Goal: Use online tool/utility: Use online tool/utility

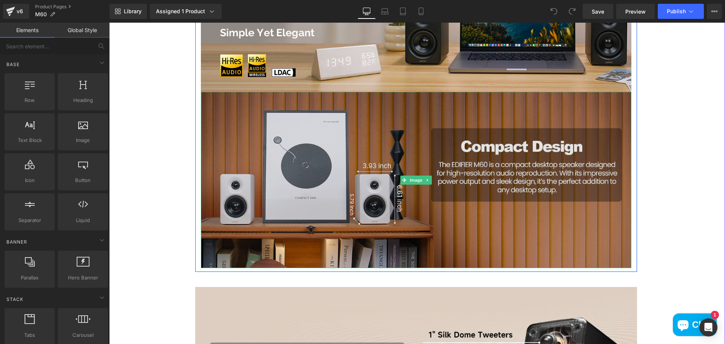
scroll to position [566, 0]
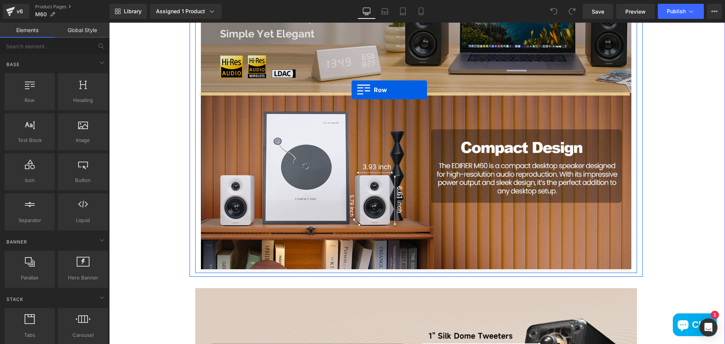
drag, startPoint x: 146, startPoint y: 113, endPoint x: 352, endPoint y: 90, distance: 207.8
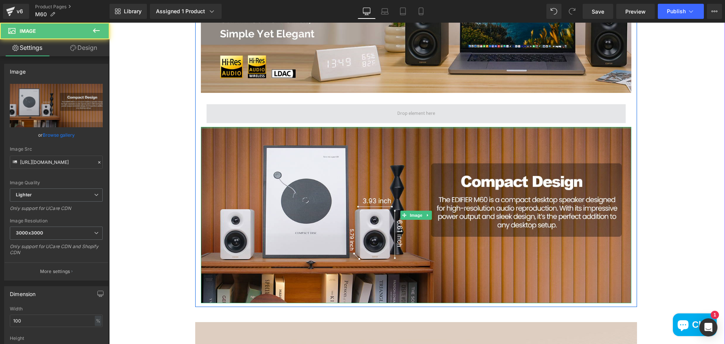
drag, startPoint x: 447, startPoint y: 126, endPoint x: 446, endPoint y: 107, distance: 19.3
click at [446, 107] on div "Image Row Image" at bounding box center [416, 110] width 442 height 387
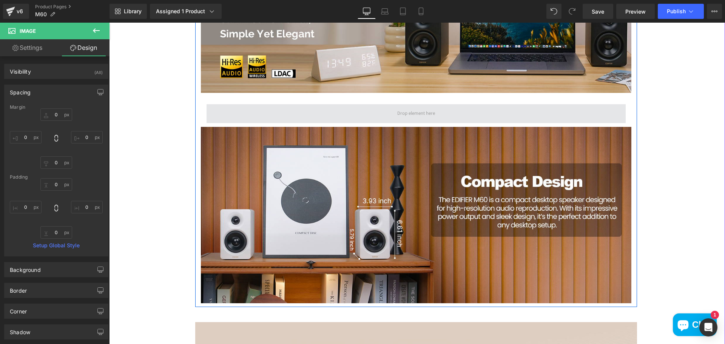
click at [405, 112] on span at bounding box center [415, 113] width 43 height 11
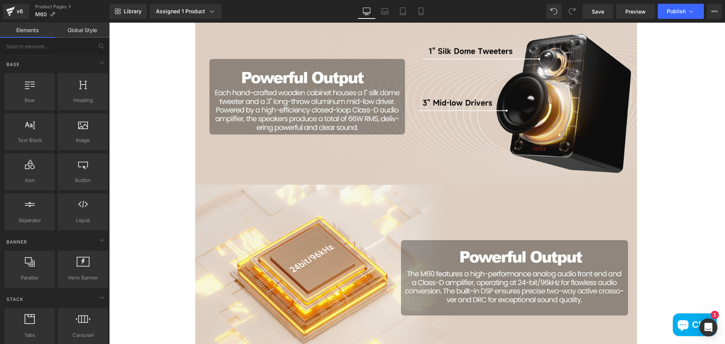
scroll to position [982, 0]
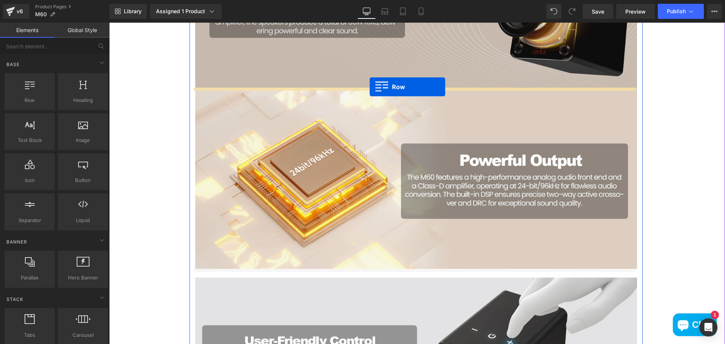
drag, startPoint x: 146, startPoint y: 124, endPoint x: 370, endPoint y: 87, distance: 226.2
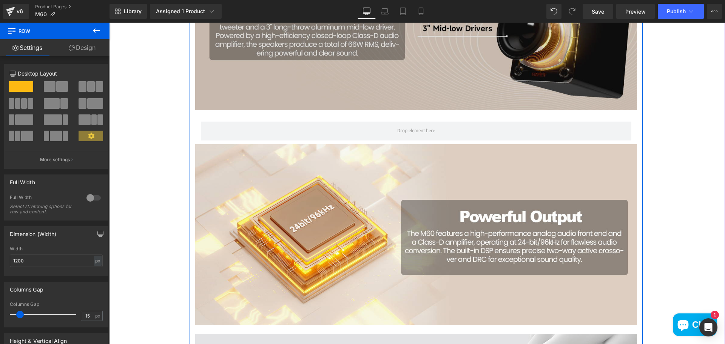
scroll to position [868, 0]
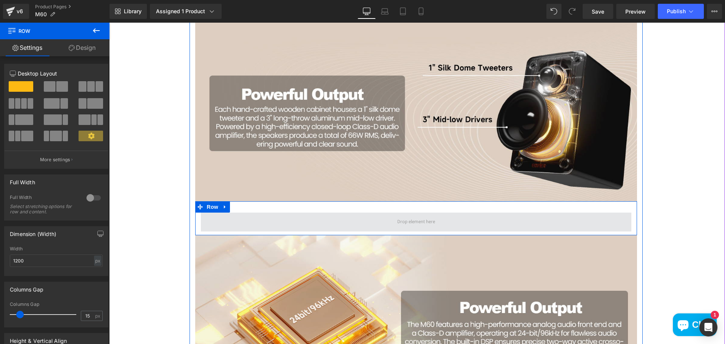
click at [454, 217] on span at bounding box center [416, 222] width 430 height 19
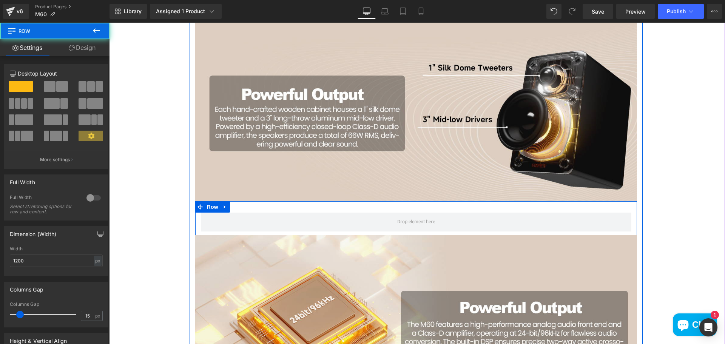
click at [222, 208] on icon at bounding box center [224, 207] width 5 height 6
click at [242, 210] on icon at bounding box center [244, 207] width 5 height 6
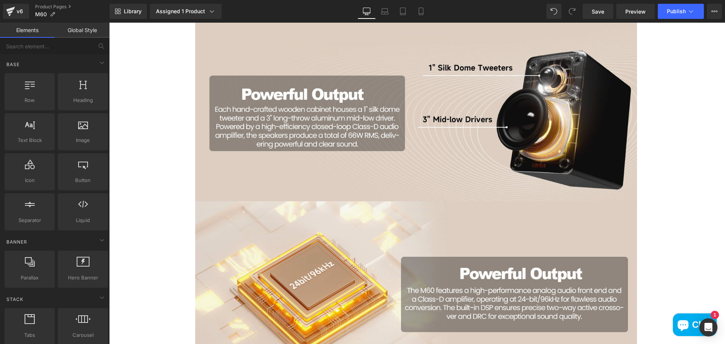
click at [29, 31] on link "Elements" at bounding box center [27, 30] width 55 height 15
click at [82, 31] on link "Global Style" at bounding box center [82, 30] width 55 height 15
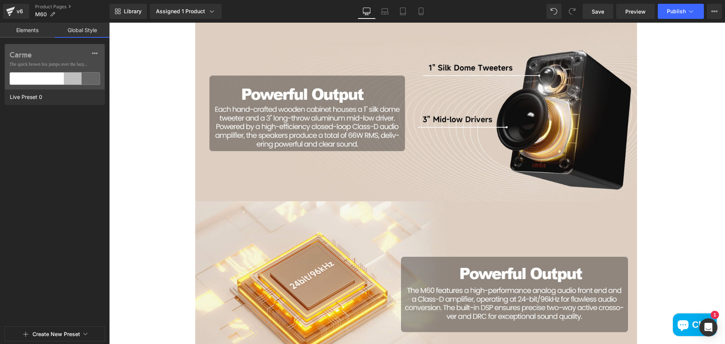
click at [41, 31] on link "Elements" at bounding box center [27, 30] width 55 height 15
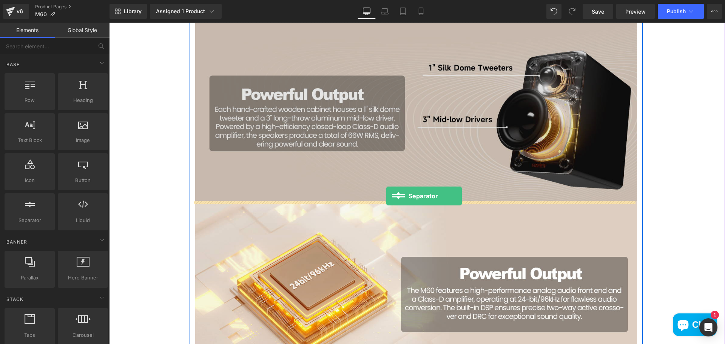
drag, startPoint x: 147, startPoint y: 228, endPoint x: 386, endPoint y: 196, distance: 241.5
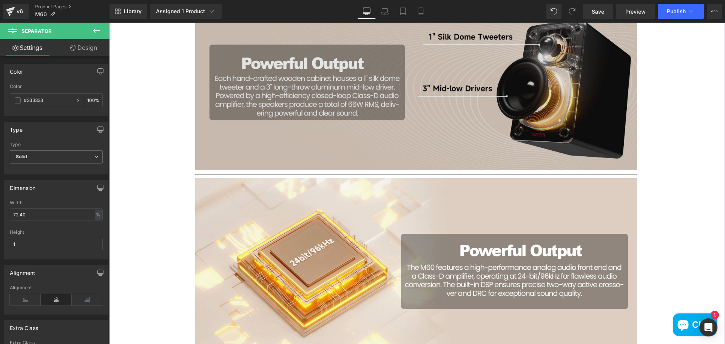
scroll to position [906, 0]
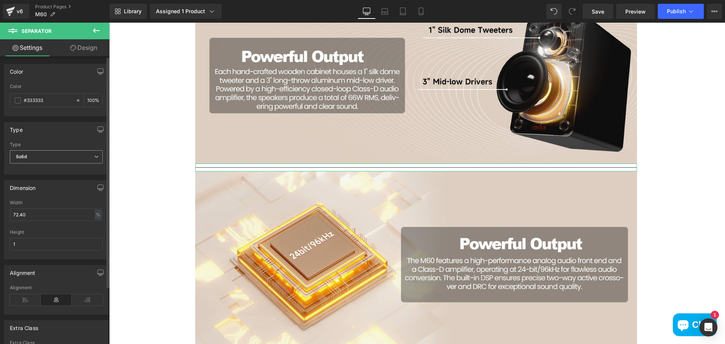
click at [46, 154] on span "Solid" at bounding box center [56, 156] width 93 height 13
click at [49, 154] on span "Solid" at bounding box center [55, 156] width 90 height 13
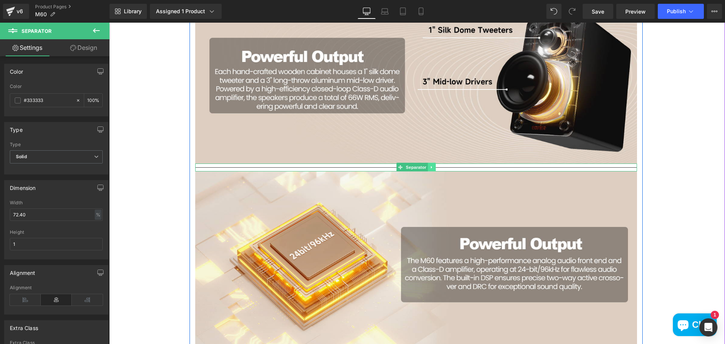
click at [430, 167] on icon at bounding box center [432, 167] width 4 height 5
click at [434, 168] on icon at bounding box center [435, 167] width 4 height 4
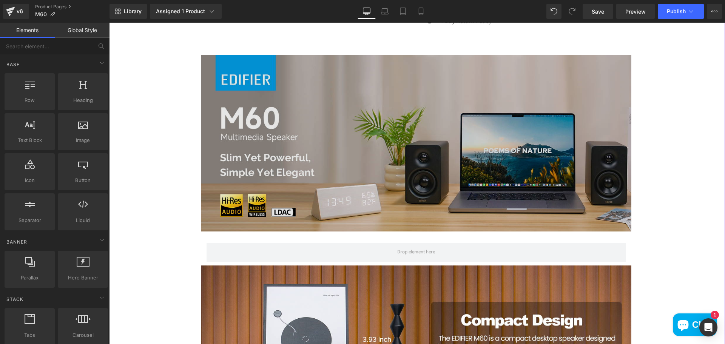
scroll to position [415, 0]
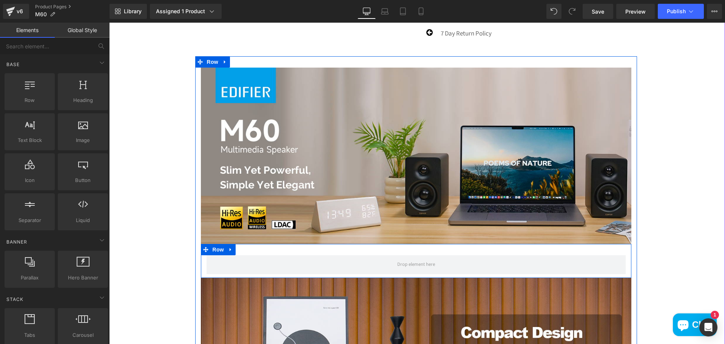
click at [226, 251] on link at bounding box center [231, 249] width 10 height 11
click at [249, 250] on icon at bounding box center [250, 249] width 5 height 5
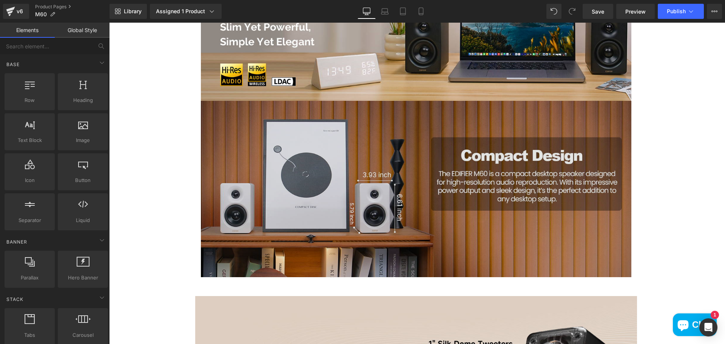
scroll to position [566, 0]
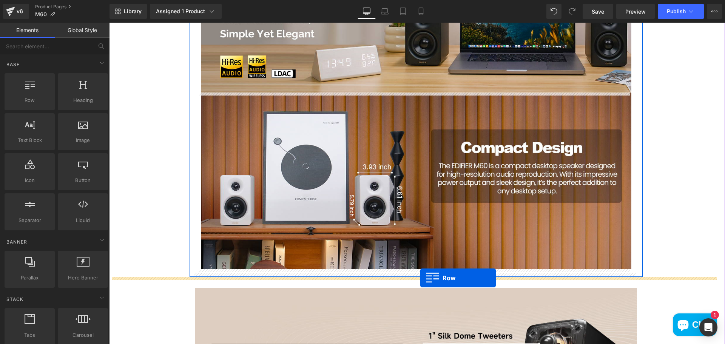
drag, startPoint x: 127, startPoint y: 106, endPoint x: 420, endPoint y: 278, distance: 340.1
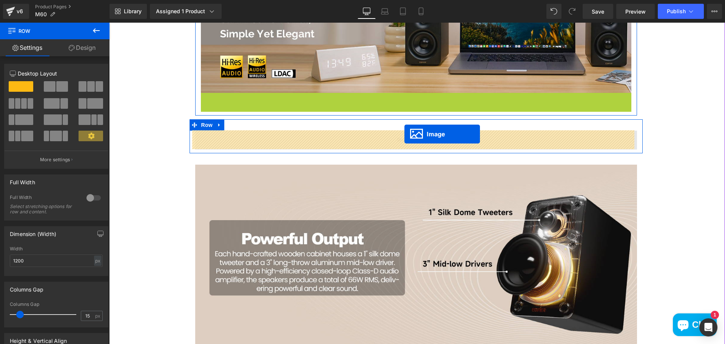
drag, startPoint x: 401, startPoint y: 181, endPoint x: 404, endPoint y: 134, distance: 47.3
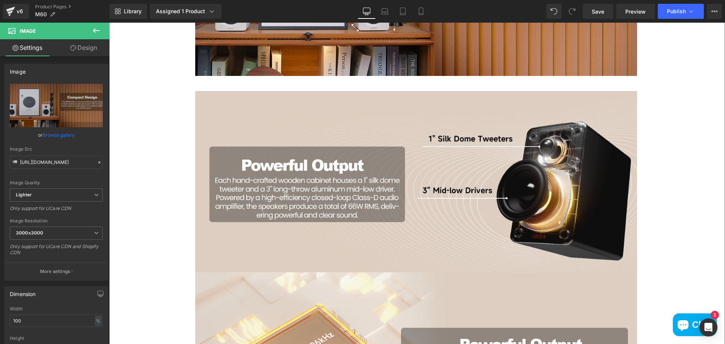
scroll to position [906, 0]
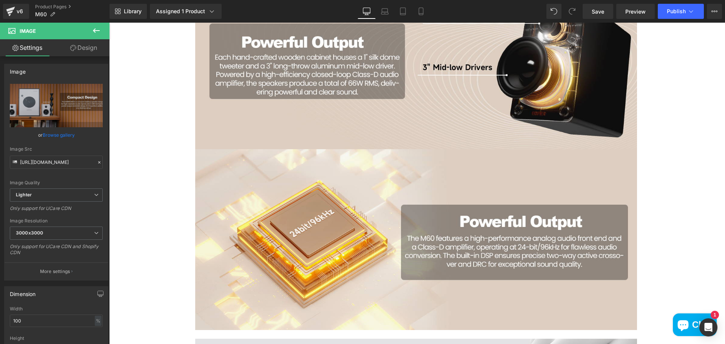
click at [94, 32] on icon at bounding box center [96, 30] width 9 height 9
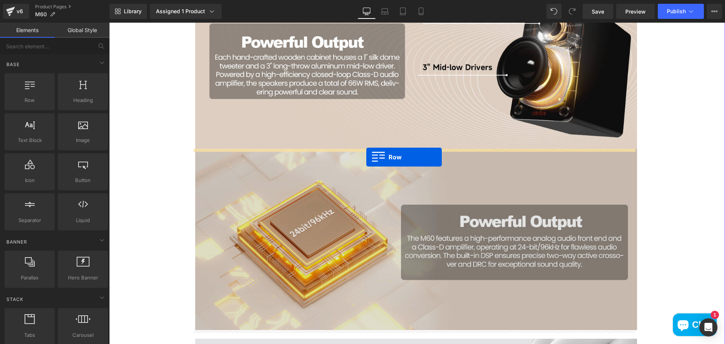
drag, startPoint x: 131, startPoint y: 117, endPoint x: 367, endPoint y: 157, distance: 239.7
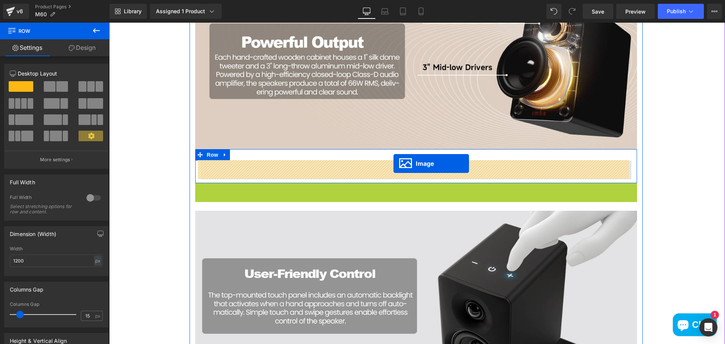
drag, startPoint x: 401, startPoint y: 273, endPoint x: 393, endPoint y: 163, distance: 110.1
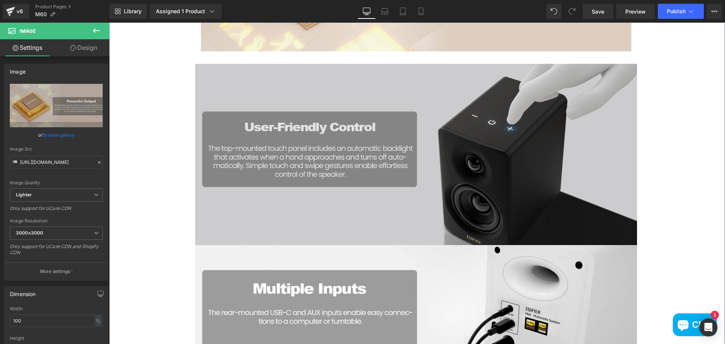
scroll to position [1359, 0]
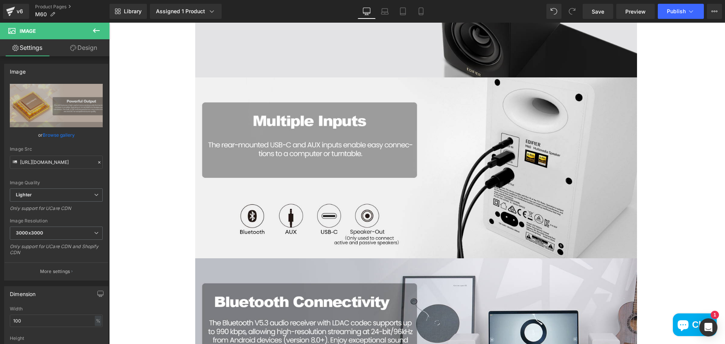
click at [100, 32] on icon at bounding box center [96, 30] width 9 height 9
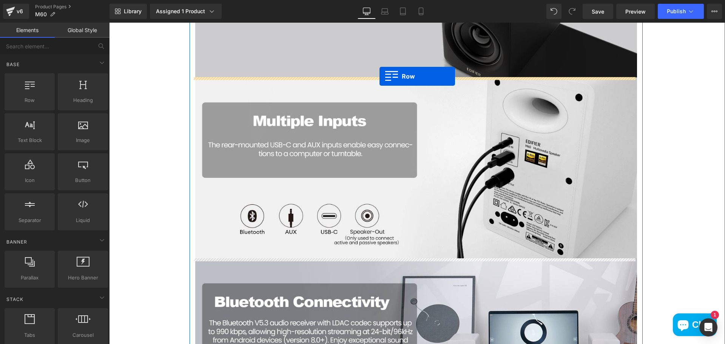
drag, startPoint x: 217, startPoint y: 115, endPoint x: 379, endPoint y: 76, distance: 166.9
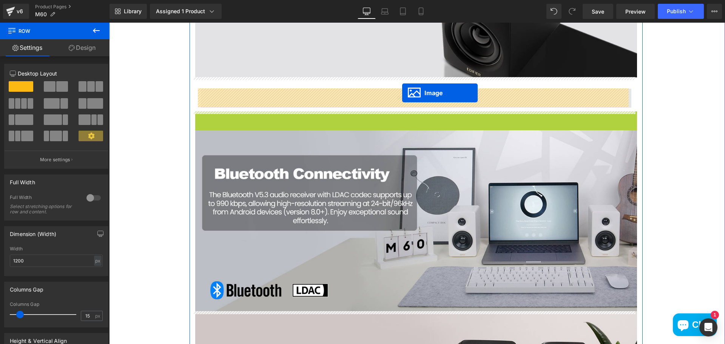
drag, startPoint x: 400, startPoint y: 199, endPoint x: 402, endPoint y: 93, distance: 106.5
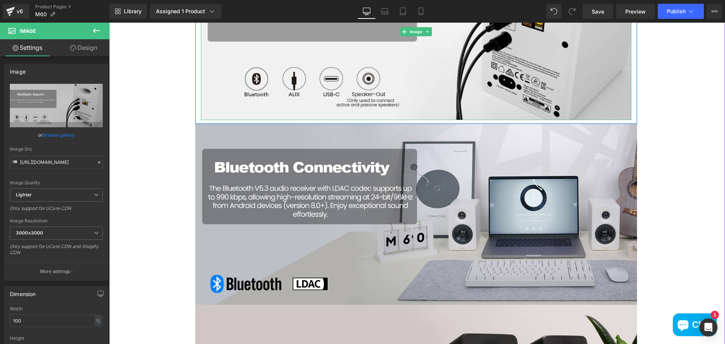
scroll to position [1510, 0]
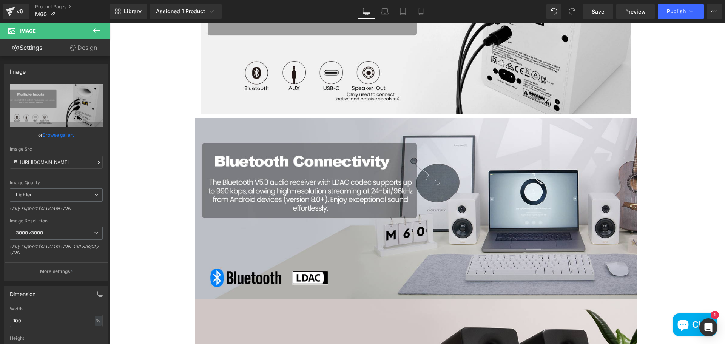
click at [97, 30] on icon at bounding box center [96, 30] width 7 height 5
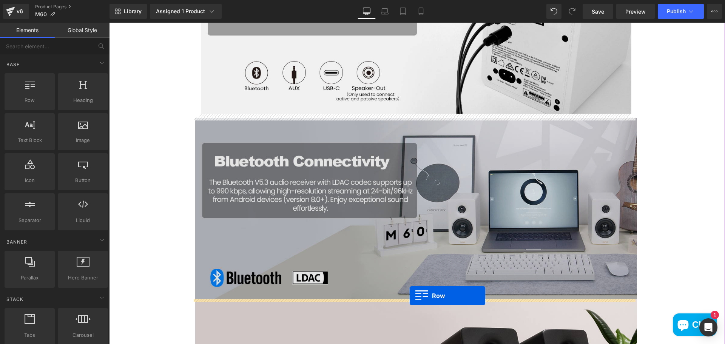
drag, startPoint x: 156, startPoint y: 134, endPoint x: 411, endPoint y: 295, distance: 301.8
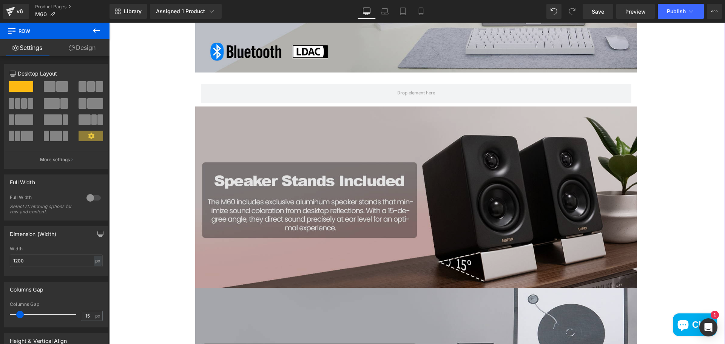
scroll to position [1737, 0]
click at [408, 223] on img at bounding box center [416, 196] width 442 height 181
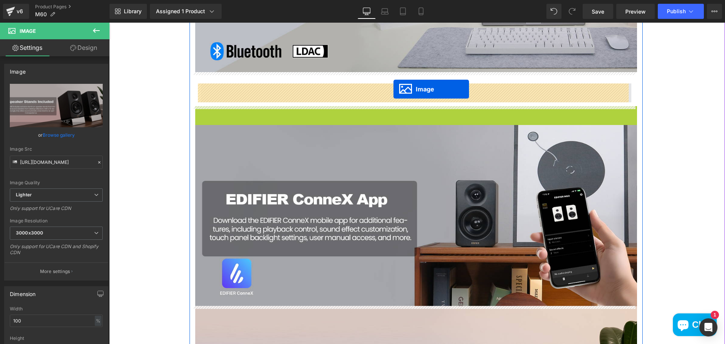
drag, startPoint x: 400, startPoint y: 195, endPoint x: 393, endPoint y: 89, distance: 105.9
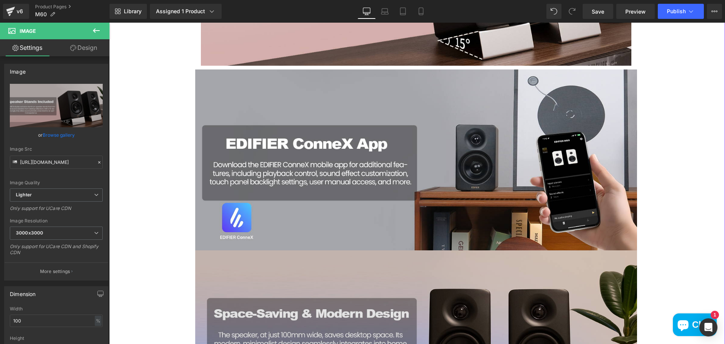
scroll to position [2001, 0]
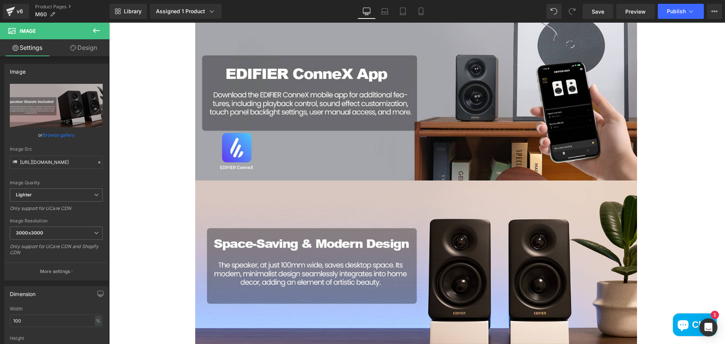
click at [95, 34] on icon at bounding box center [96, 30] width 9 height 9
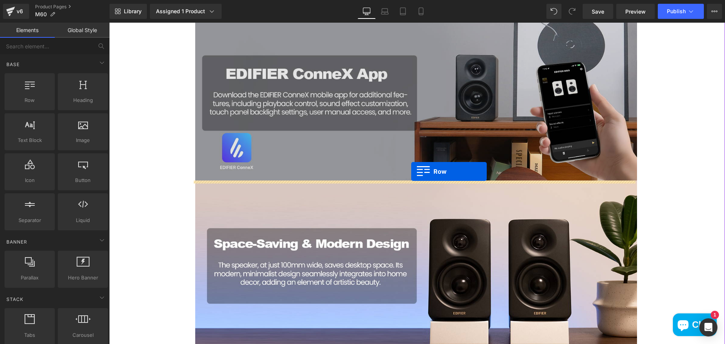
drag, startPoint x: 213, startPoint y: 135, endPoint x: 411, endPoint y: 171, distance: 201.1
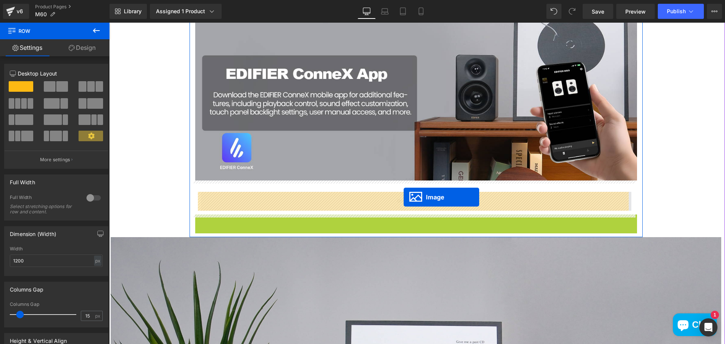
drag, startPoint x: 401, startPoint y: 305, endPoint x: 404, endPoint y: 197, distance: 108.0
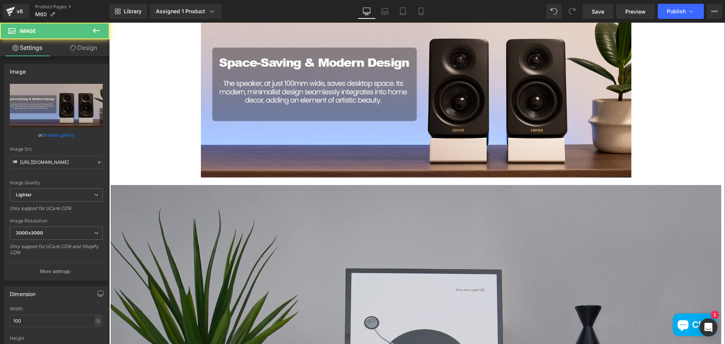
scroll to position [2378, 0]
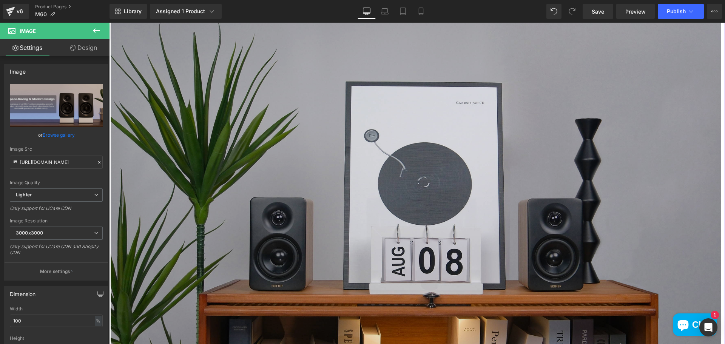
click at [405, 209] on img at bounding box center [416, 201] width 610 height 407
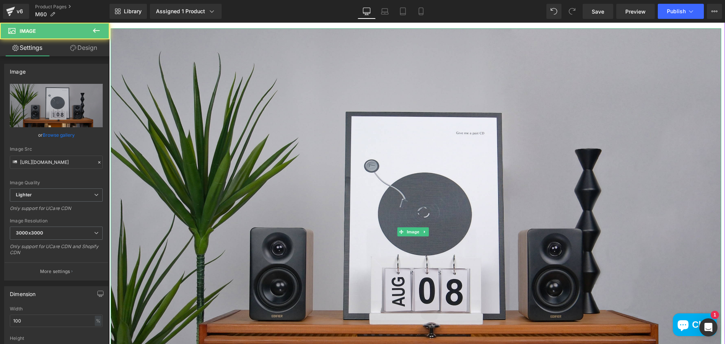
scroll to position [2227, 0]
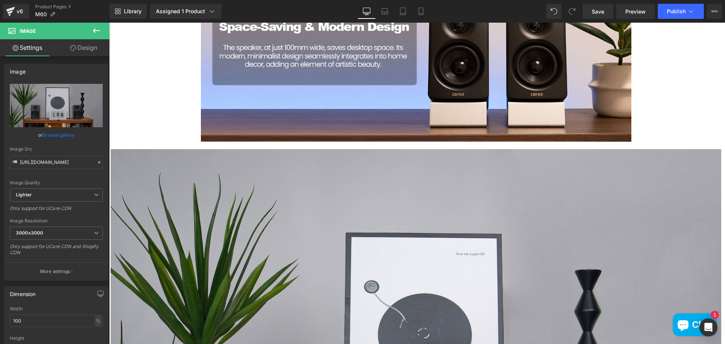
drag, startPoint x: 100, startPoint y: 30, endPoint x: 91, endPoint y: 28, distance: 10.1
click at [100, 30] on icon at bounding box center [96, 30] width 9 height 9
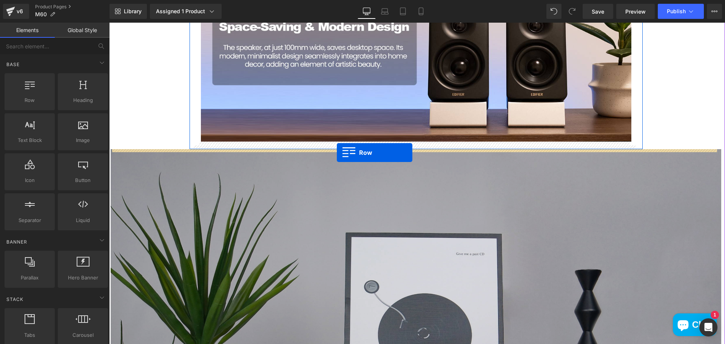
drag, startPoint x: 139, startPoint y: 119, endPoint x: 337, endPoint y: 153, distance: 201.4
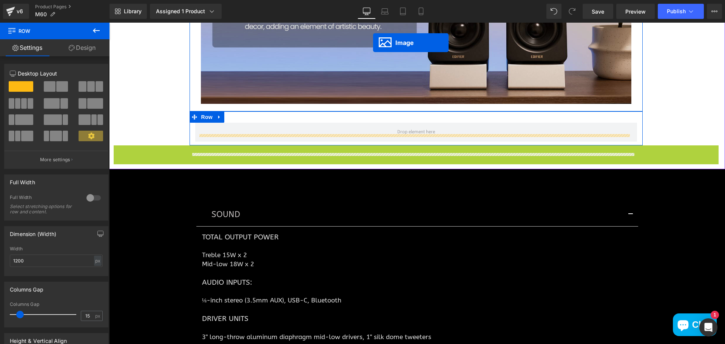
scroll to position [2220, 0]
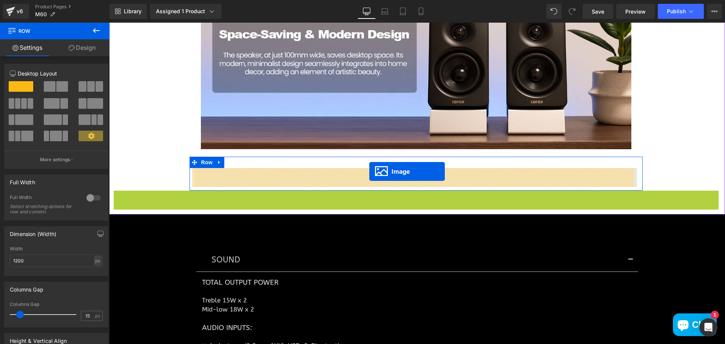
drag, startPoint x: 400, startPoint y: 233, endPoint x: 369, endPoint y: 171, distance: 68.7
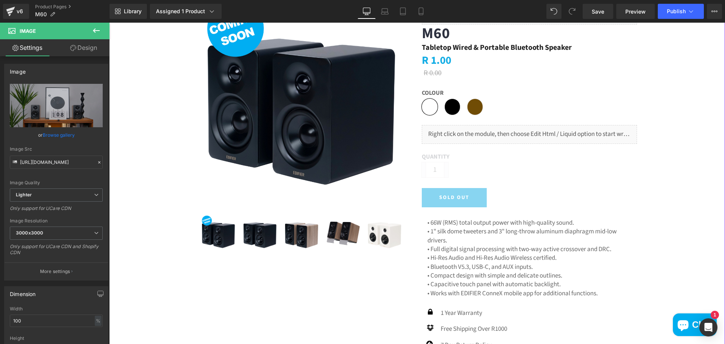
scroll to position [0, 0]
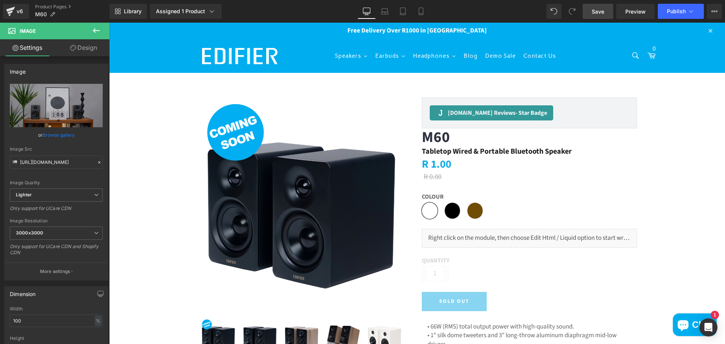
click at [604, 13] on span "Save" at bounding box center [598, 12] width 12 height 8
click at [602, 14] on span "Save" at bounding box center [598, 12] width 12 height 8
